Goal: Find specific page/section: Find specific page/section

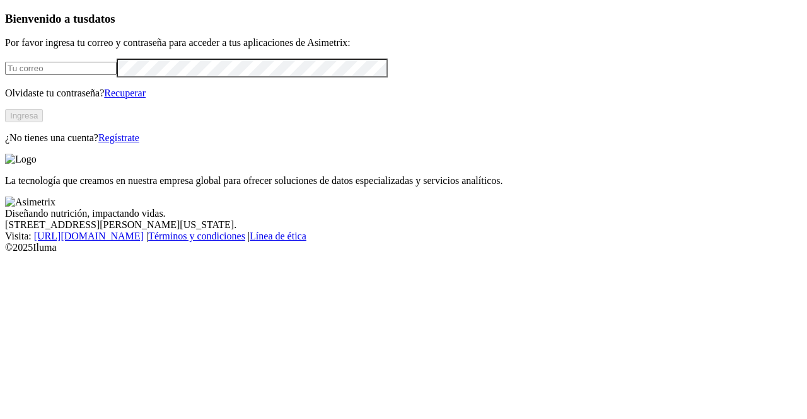
type input "[PERSON_NAME][EMAIL_ADDRESS][PERSON_NAME][DOMAIN_NAME]"
click at [43, 122] on button "Ingresa" at bounding box center [24, 115] width 38 height 13
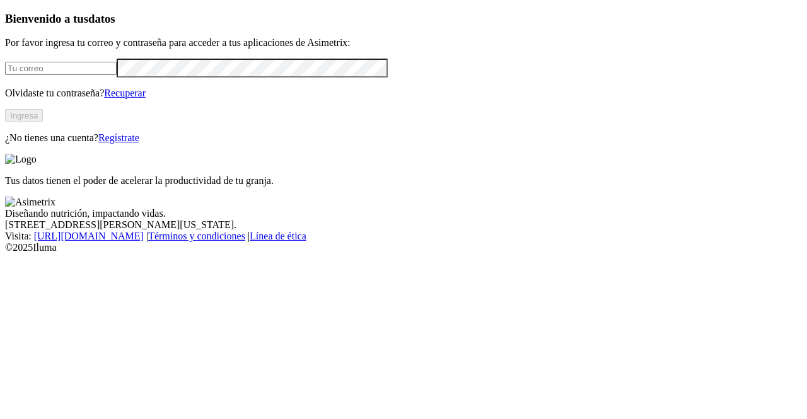
type input "[PERSON_NAME][EMAIL_ADDRESS][PERSON_NAME][DOMAIN_NAME]"
click at [43, 122] on button "Ingresa" at bounding box center [24, 115] width 38 height 13
